Goal: Transaction & Acquisition: Purchase product/service

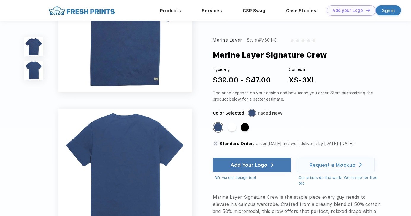
scroll to position [71, 0]
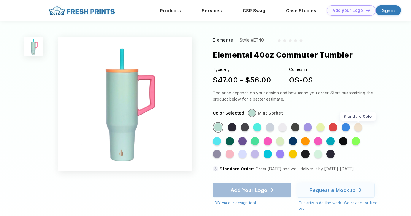
click at [357, 128] on div "Standard Color" at bounding box center [358, 127] width 8 height 8
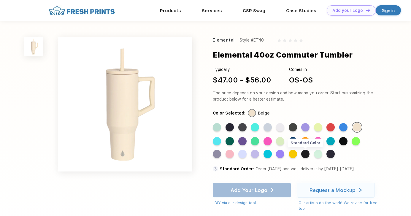
click at [308, 155] on div "Standard Color" at bounding box center [305, 154] width 8 height 8
